Goal: Communication & Community: Ask a question

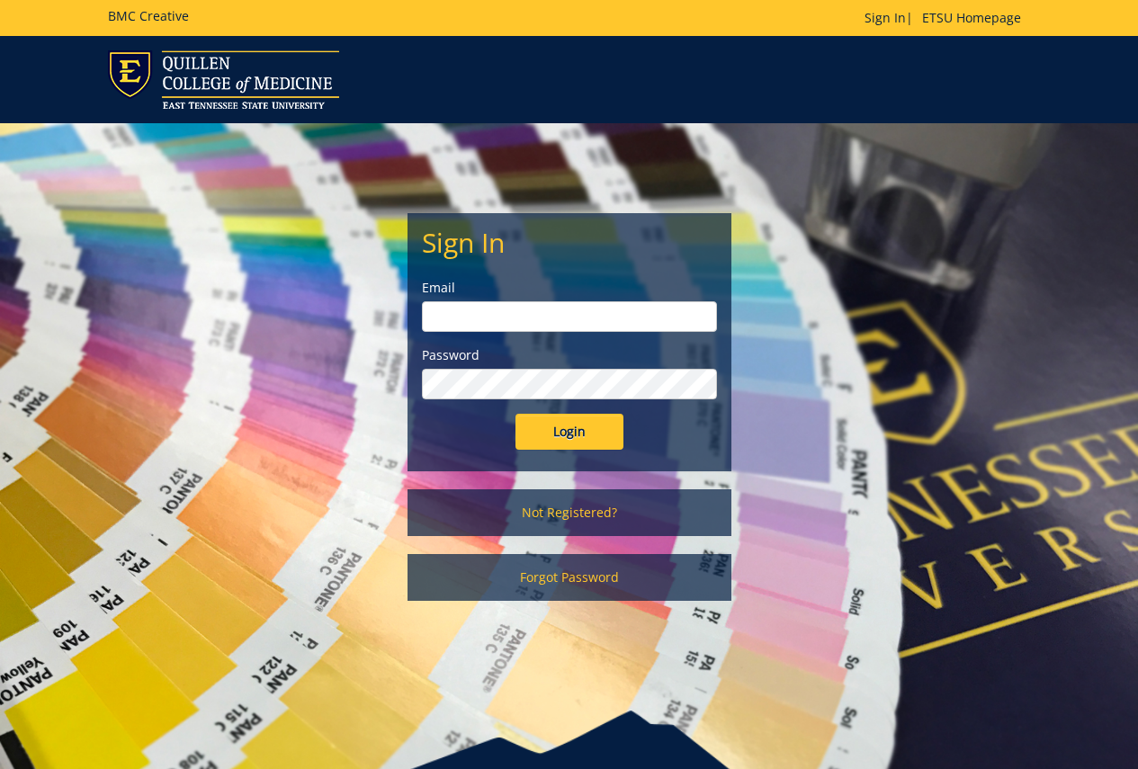
type input "[PERSON_NAME][EMAIL_ADDRESS][DOMAIN_NAME]"
click at [567, 427] on input "Login" at bounding box center [570, 432] width 108 height 36
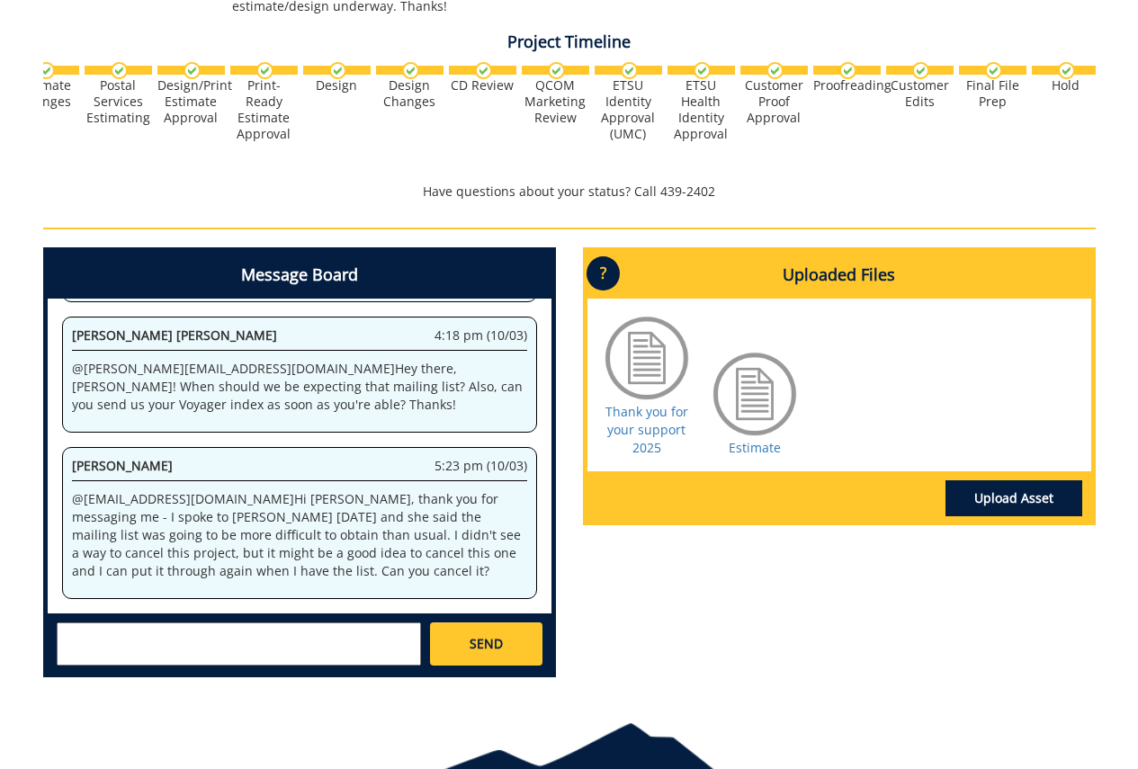
scroll to position [0, 156]
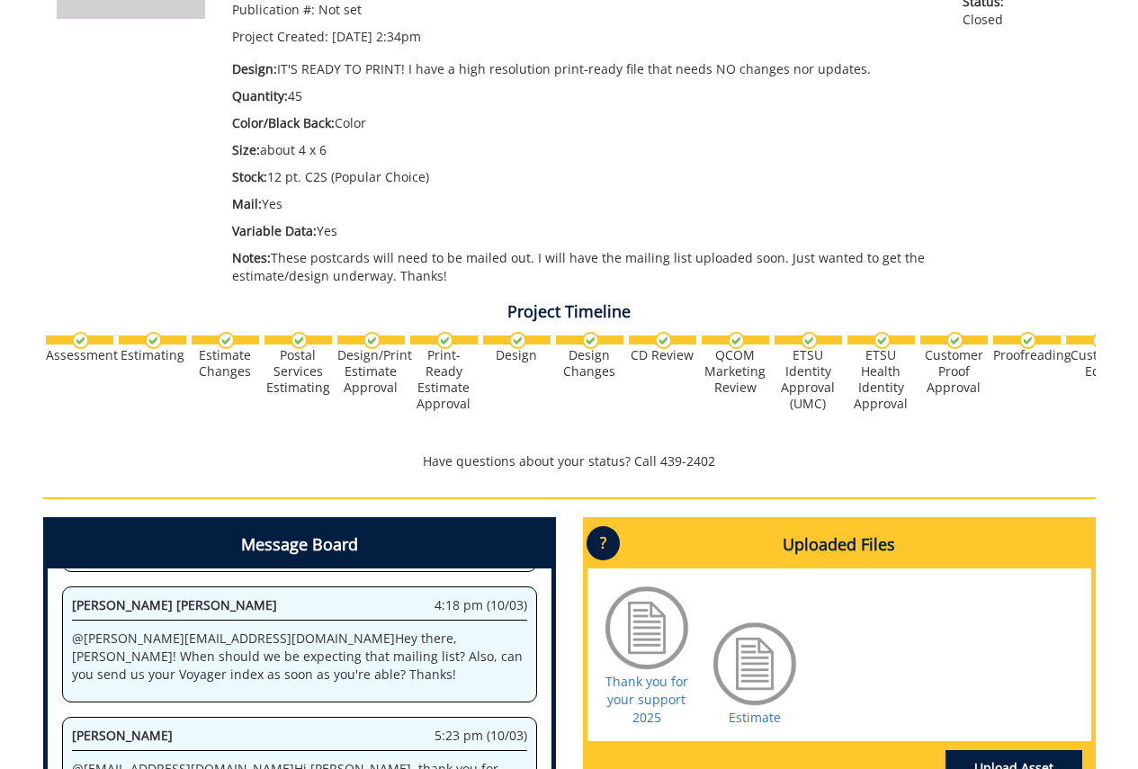
scroll to position [630, 0]
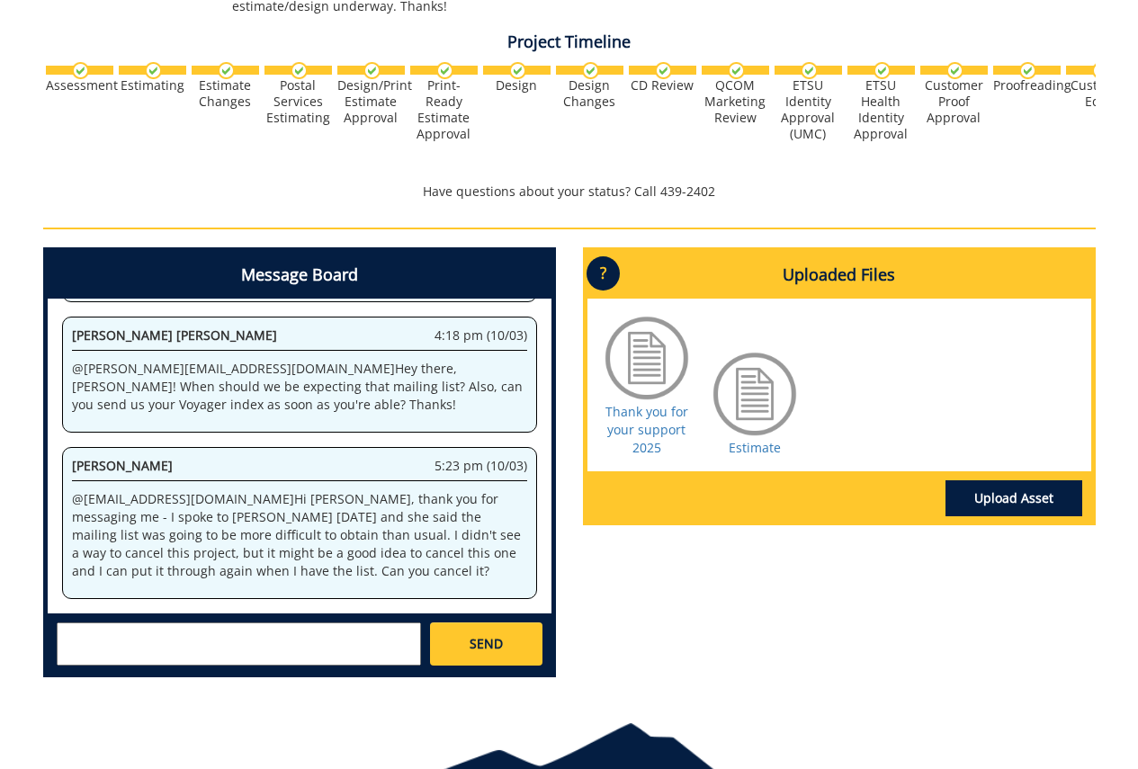
click at [266, 640] on textarea at bounding box center [239, 644] width 364 height 43
click at [202, 633] on textarea "@[EMAIL_ADDRESS][DOMAIN_NAME] Hello, was this cancelled or processed?" at bounding box center [239, 644] width 364 height 43
type textarea "@[EMAIL_ADDRESS][DOMAIN_NAME]; @[EMAIL_ADDRESS][DOMAIN_NAME] Hello, was this ca…"
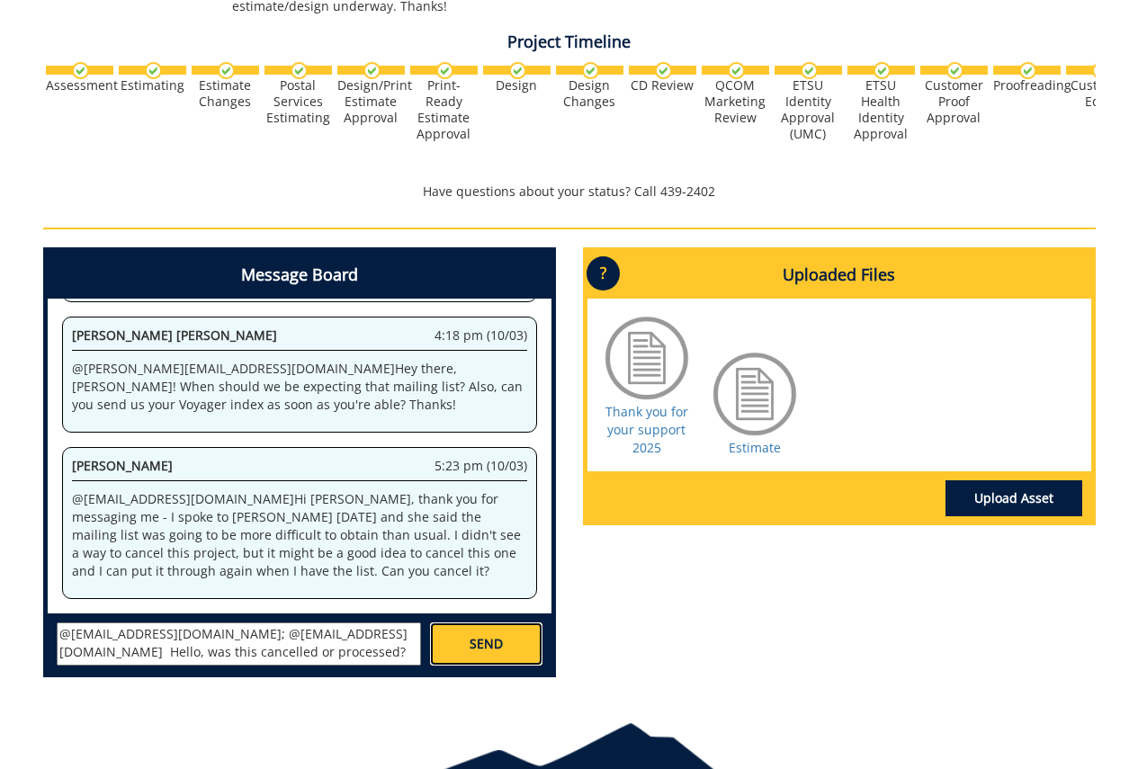
click at [485, 644] on span "SEND" at bounding box center [486, 644] width 33 height 18
